Goal: Check status: Check status

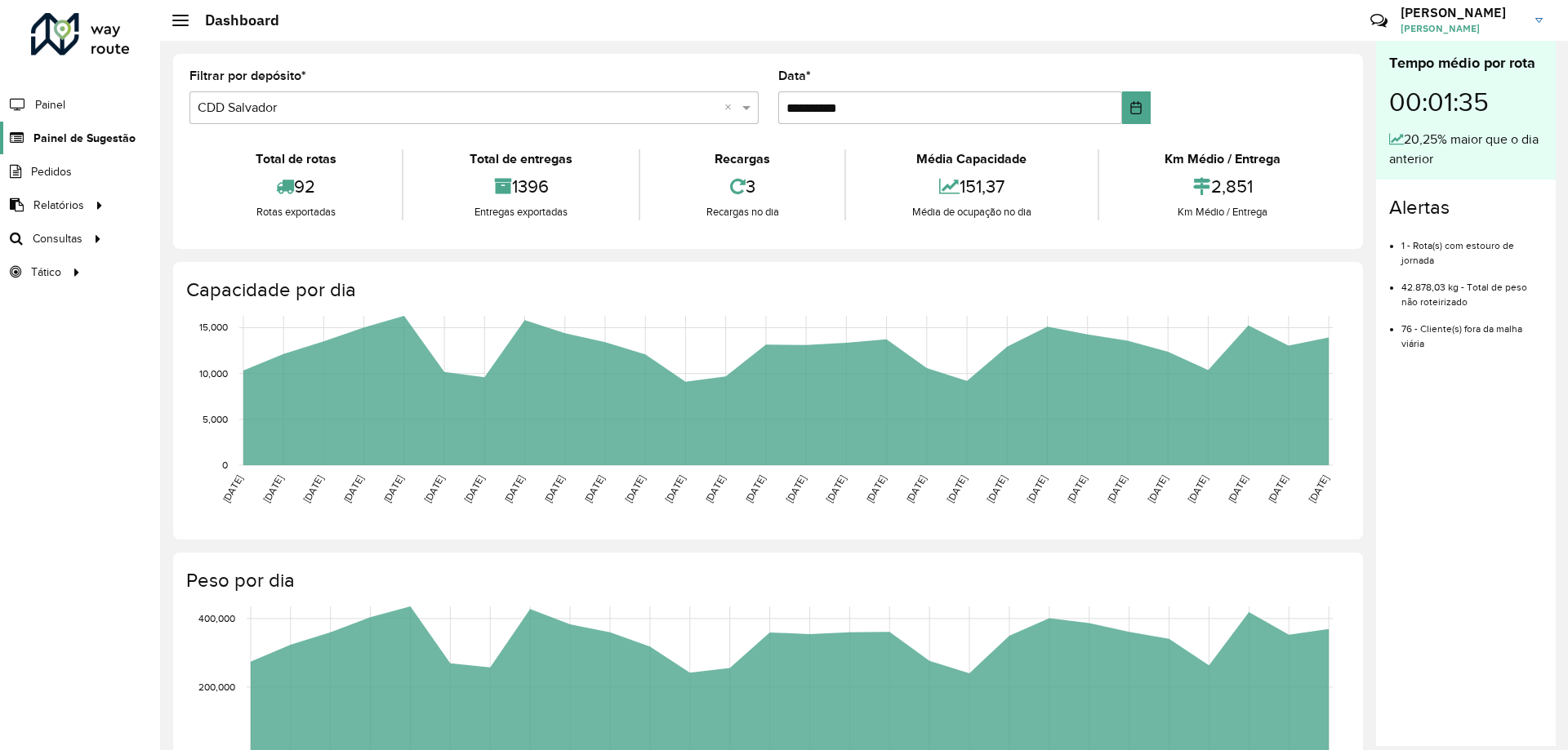
click at [75, 134] on span "Painel de Sugestão" at bounding box center [85, 139] width 102 height 17
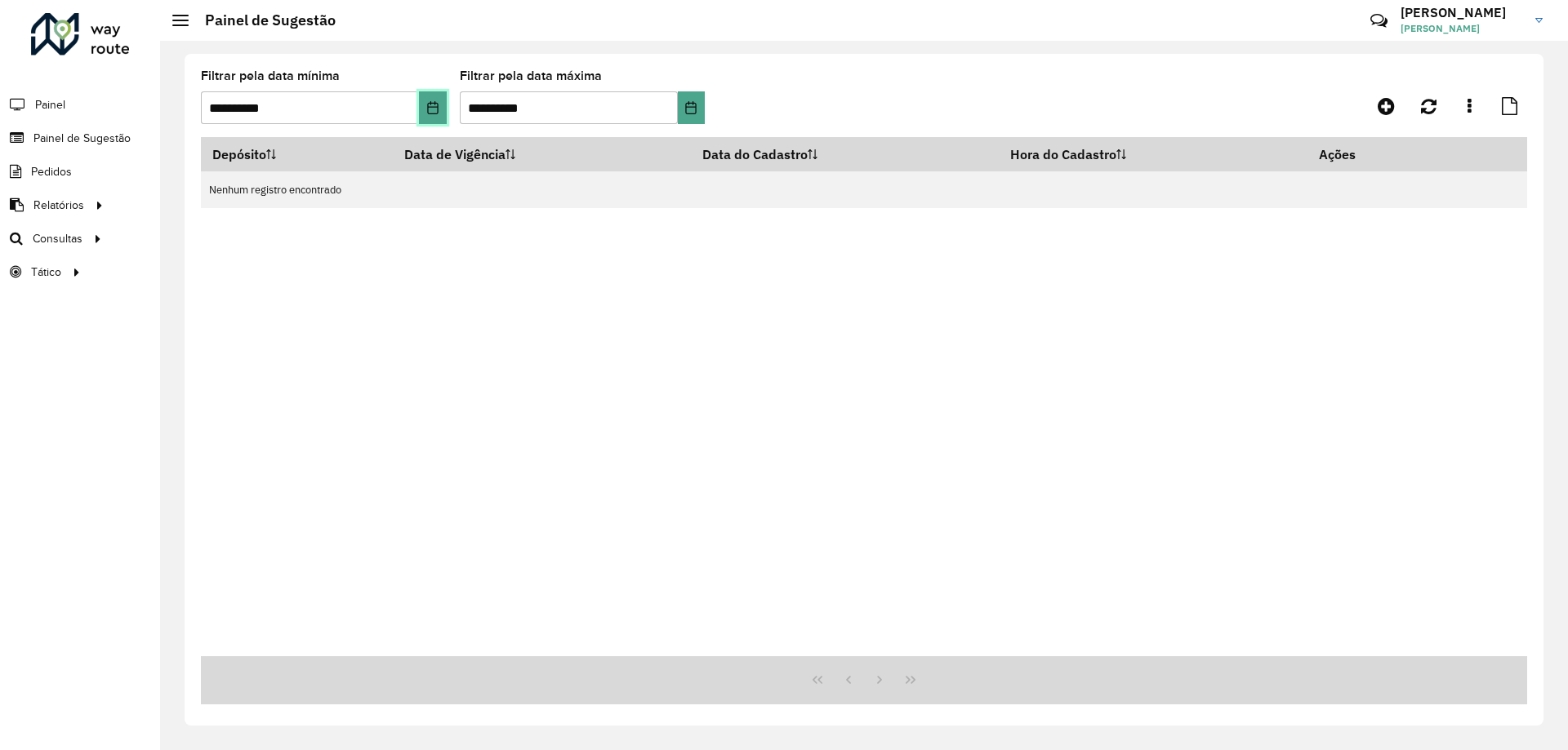
click at [433, 107] on icon "Choose Date" at bounding box center [432, 108] width 11 height 13
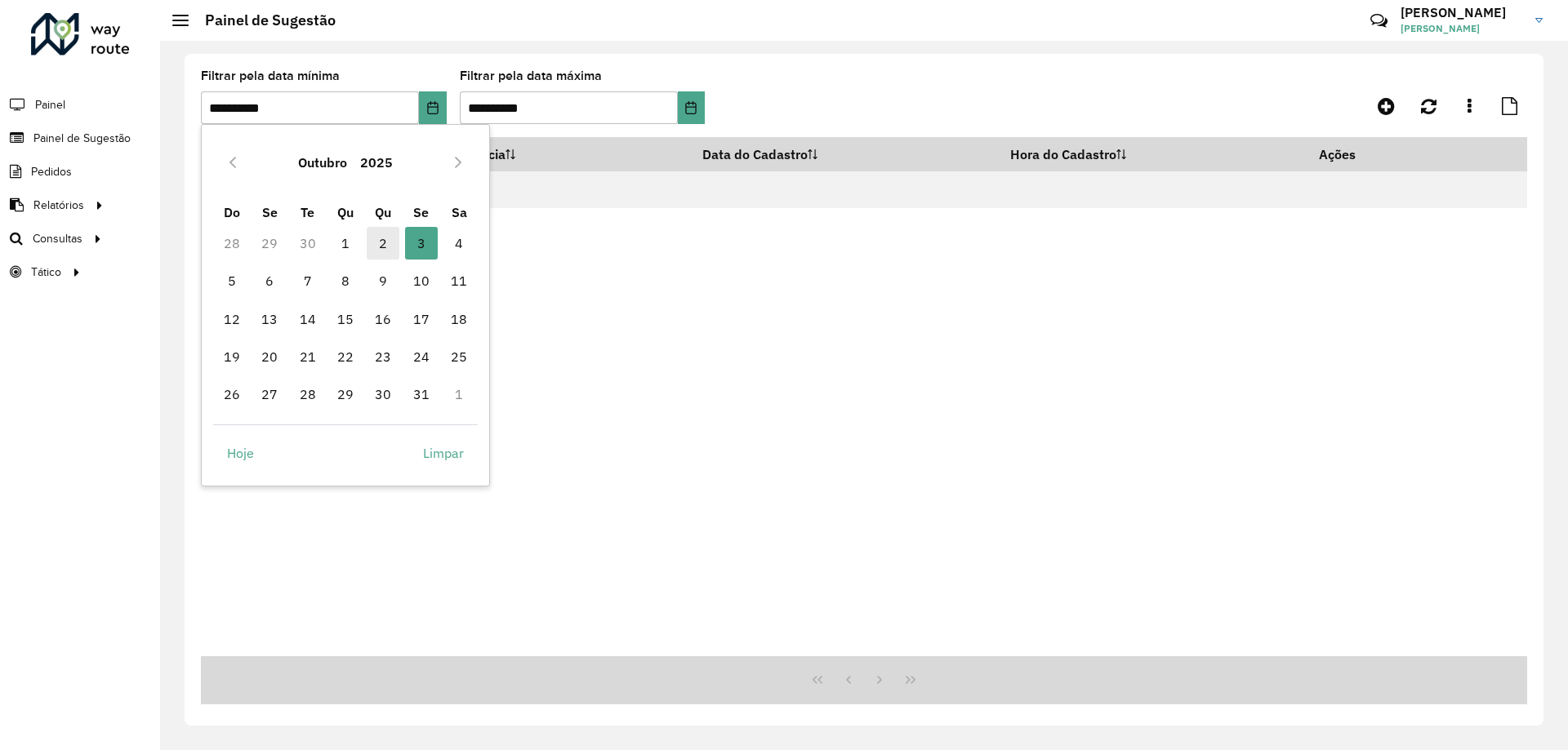
click at [386, 248] on span "2" at bounding box center [383, 244] width 33 height 33
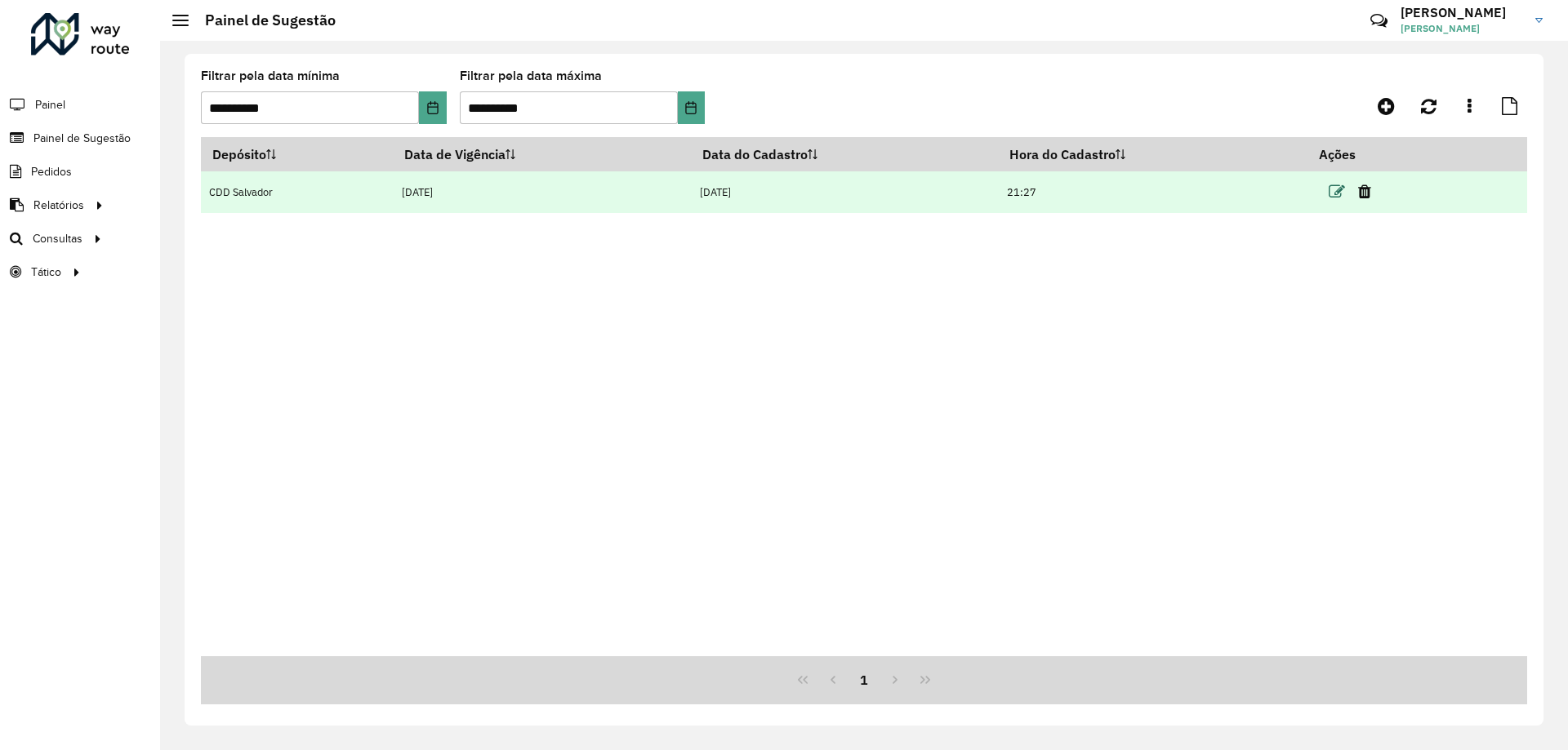
click at [1337, 191] on icon at bounding box center [1337, 192] width 16 height 16
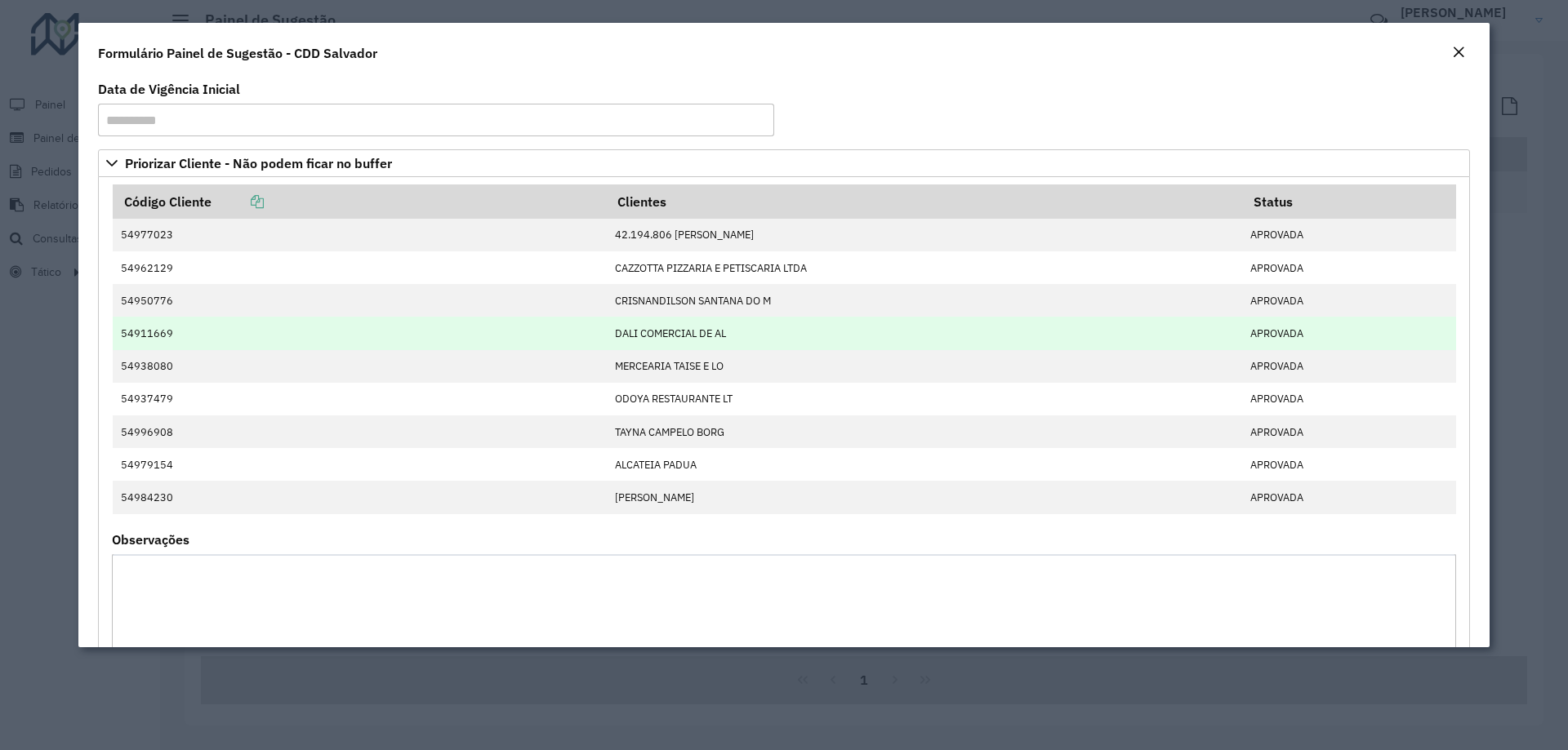
scroll to position [2776, 0]
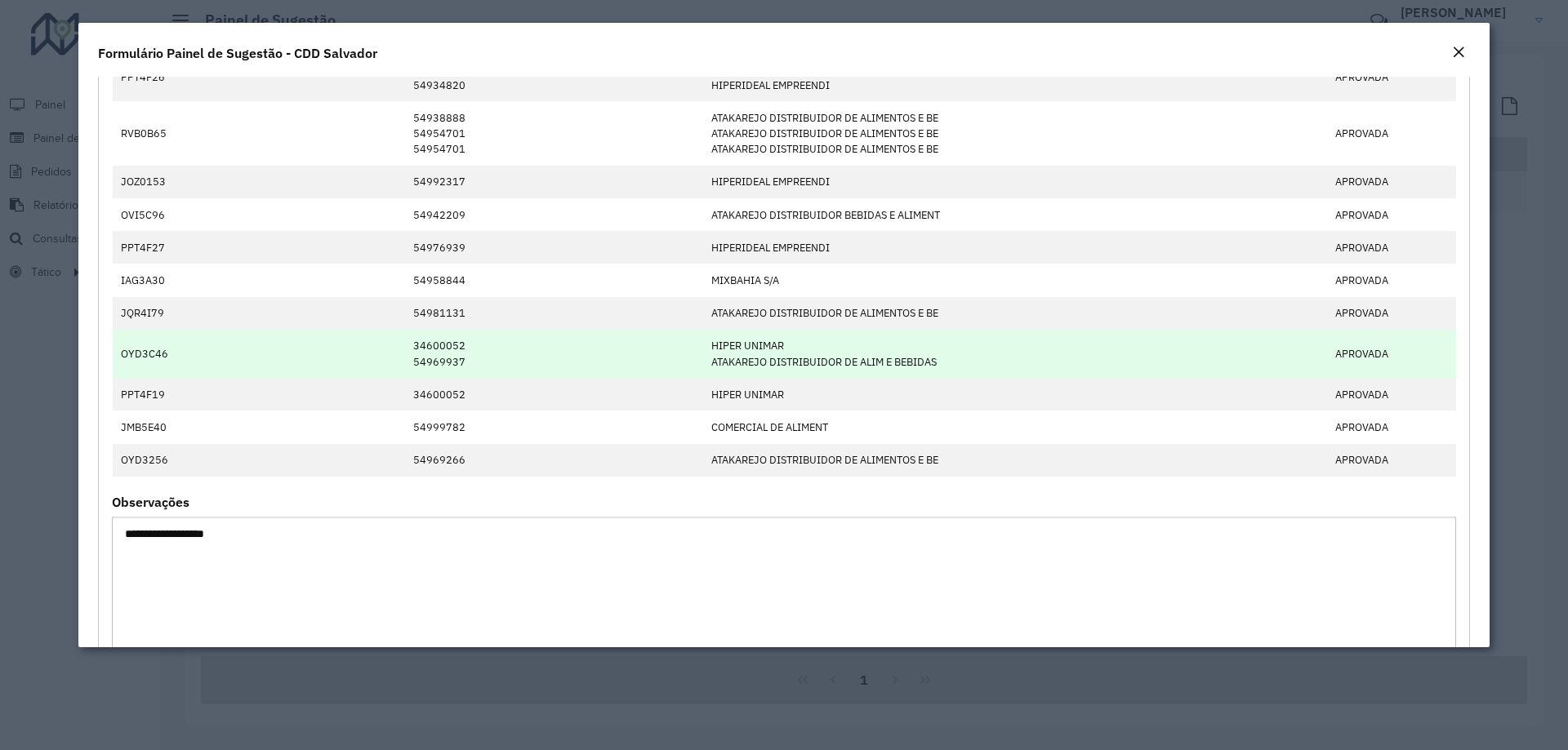
click at [151, 353] on td "OYD3C46" at bounding box center [171, 354] width 118 height 48
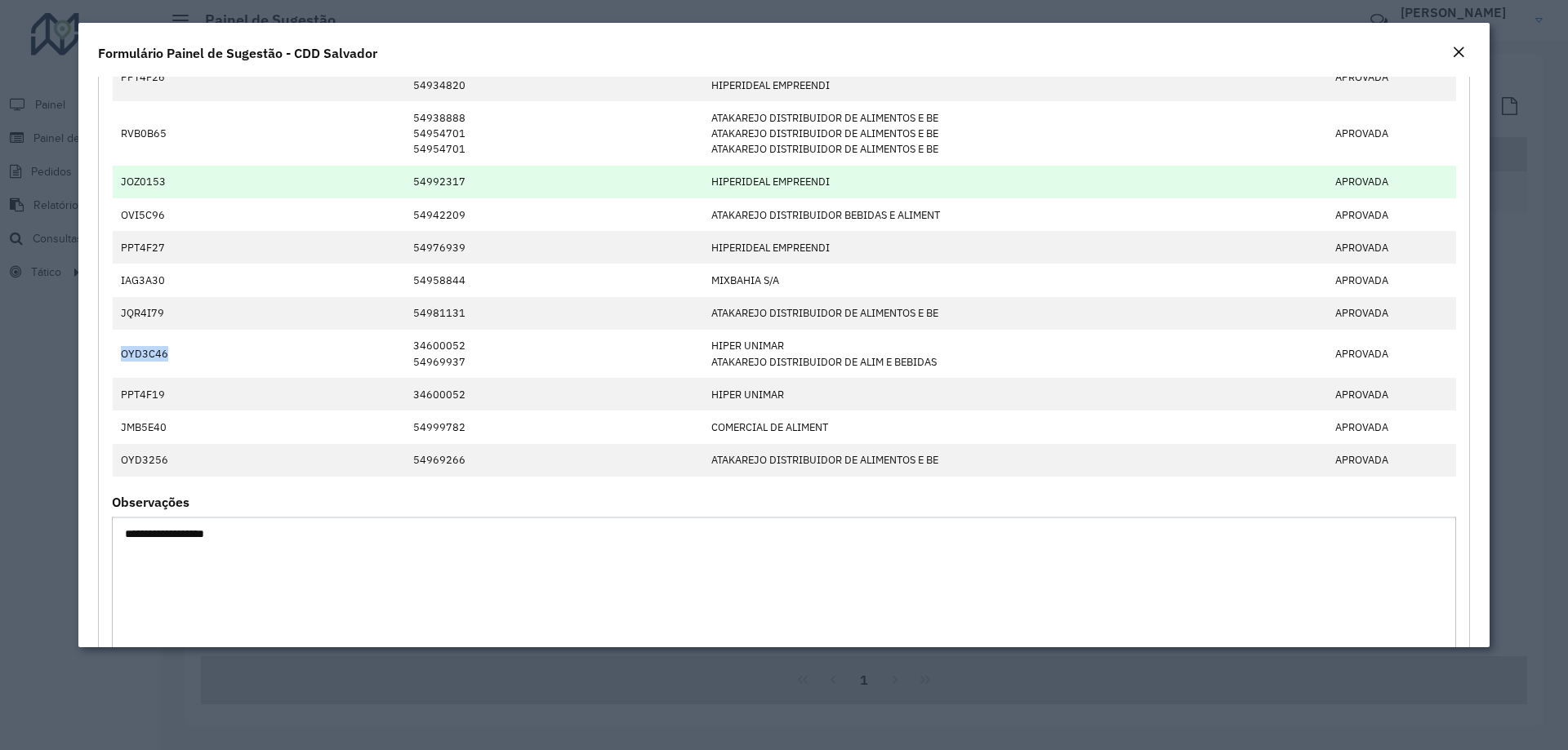
copy td "OYD3C46"
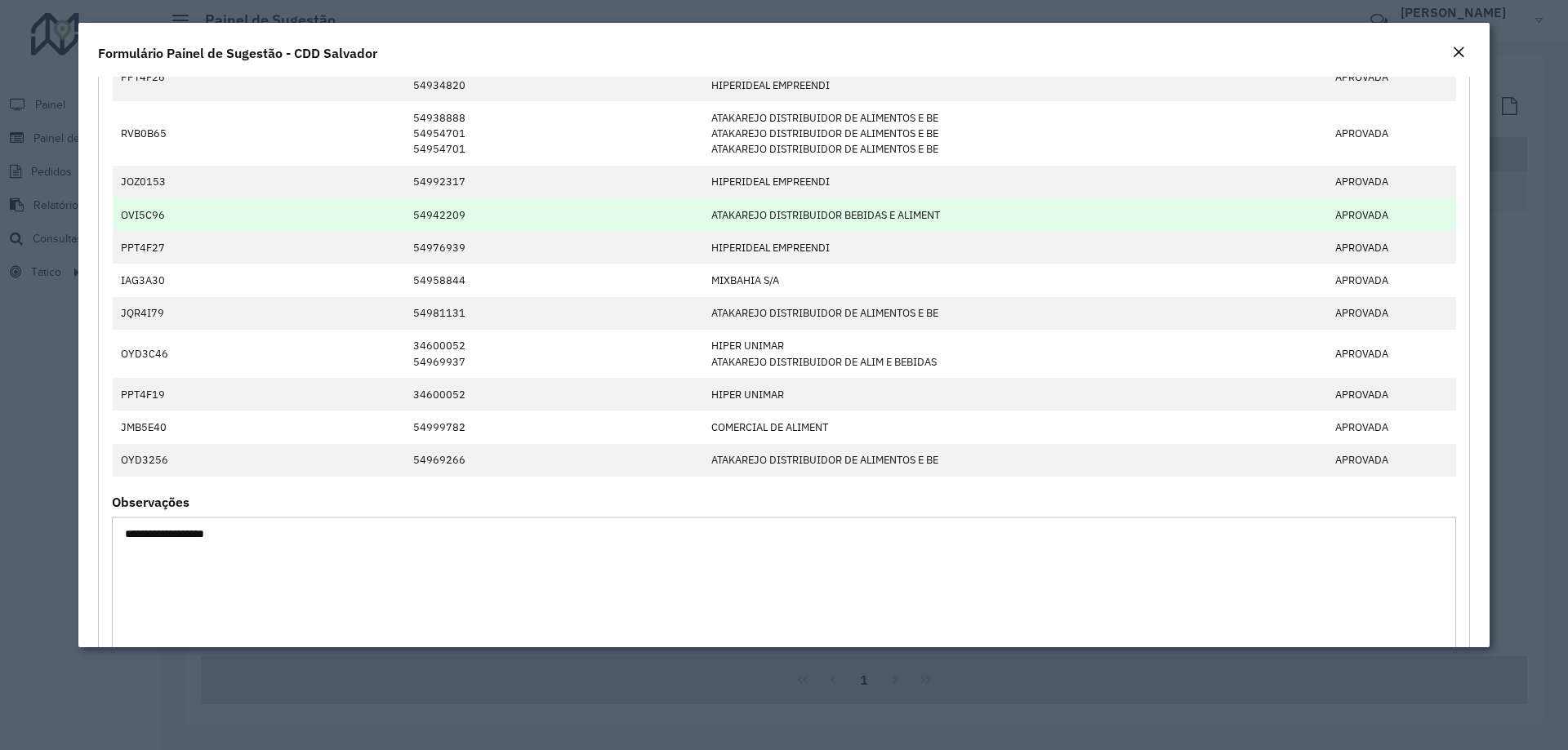
click at [128, 218] on td "OVI5C96" at bounding box center [171, 215] width 118 height 33
copy td "OVI5C96"
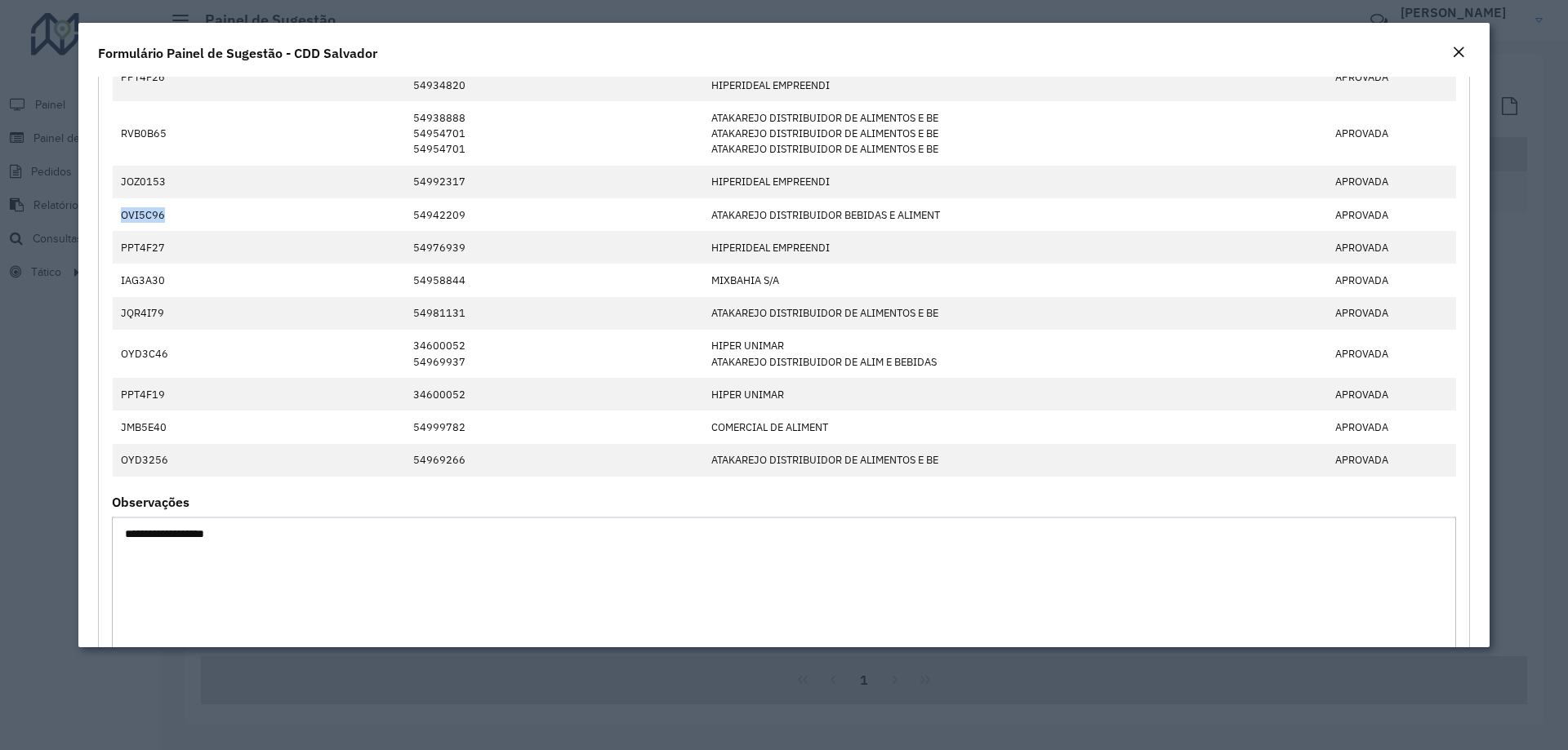
copy td "OVI5C96"
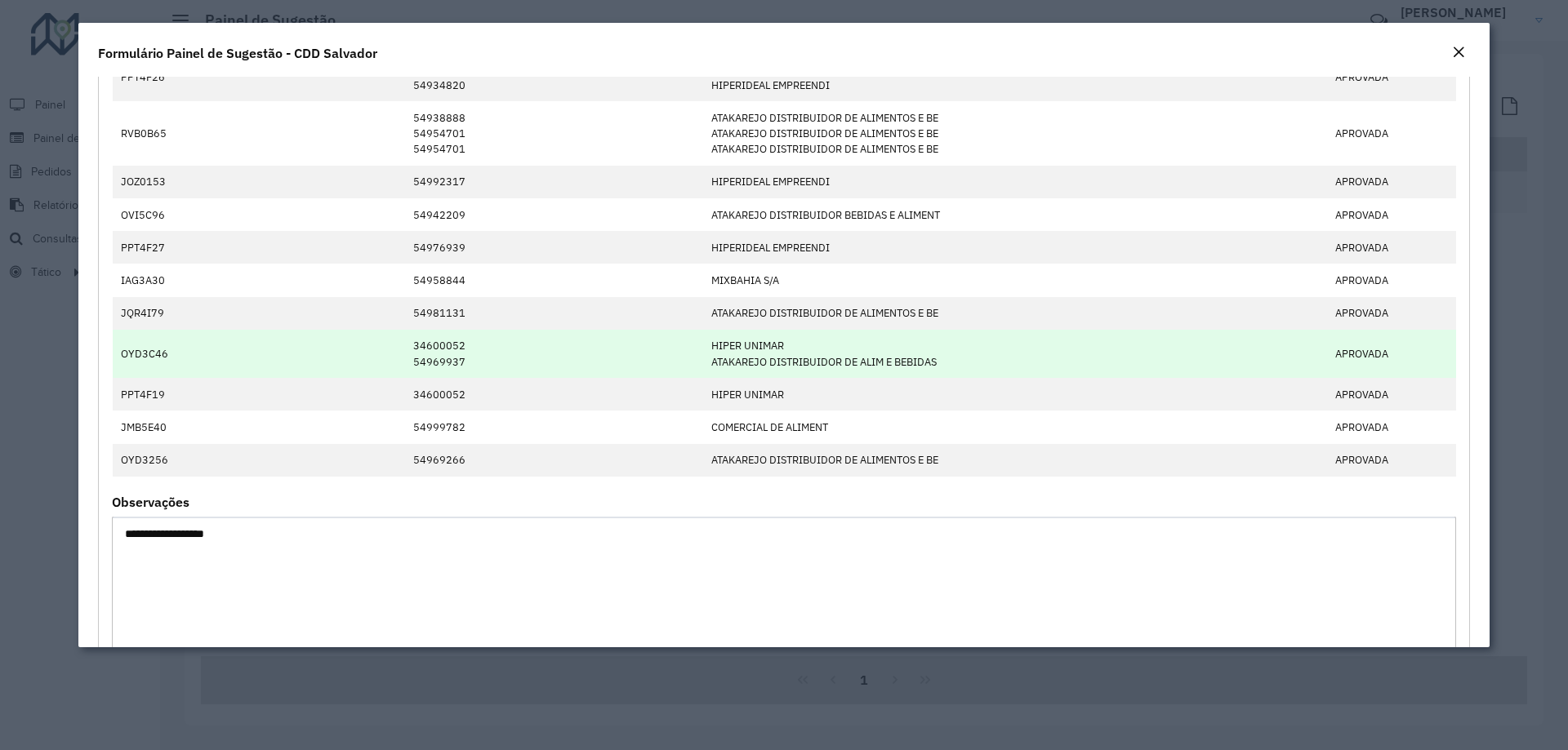
click at [659, 357] on td "34600052 54969937" at bounding box center [555, 354] width 299 height 48
click at [683, 337] on td "34600052 54969937" at bounding box center [555, 354] width 299 height 48
